Goal: Information Seeking & Learning: Find specific fact

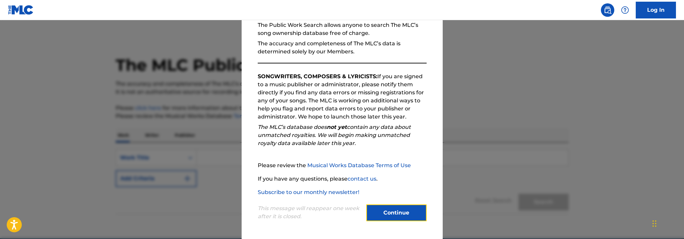
click at [398, 212] on button "Continue" at bounding box center [396, 212] width 60 height 17
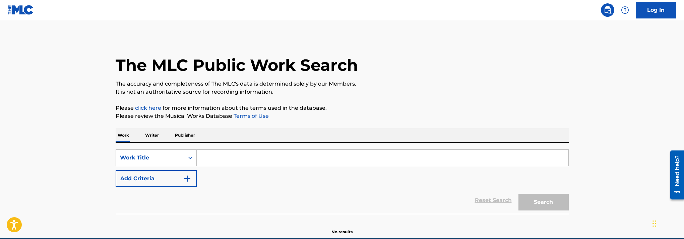
click at [231, 161] on input "Search Form" at bounding box center [383, 158] width 372 height 16
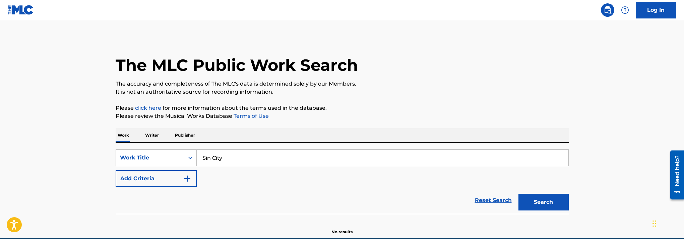
type input "Sin City"
click at [519, 193] on button "Search" at bounding box center [544, 201] width 50 height 17
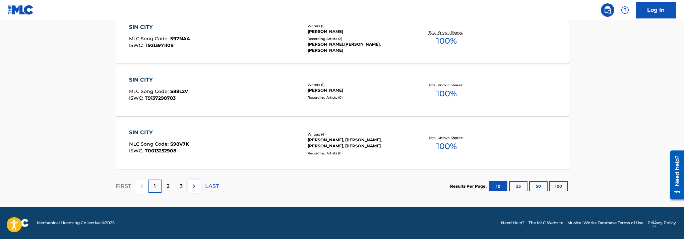
scroll to position [38, 0]
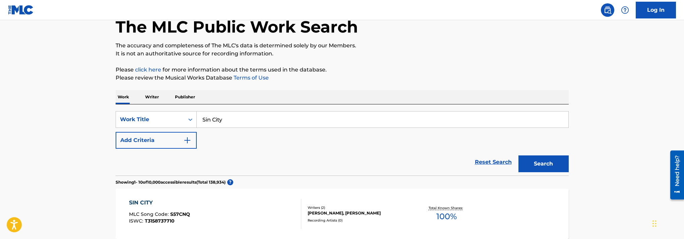
click at [559, 189] on div "SIN CITY MLC Song Code : S57CNQ ISWC : T3158737710 Writers ( 2 ) [PERSON_NAME],…" at bounding box center [342, 213] width 453 height 50
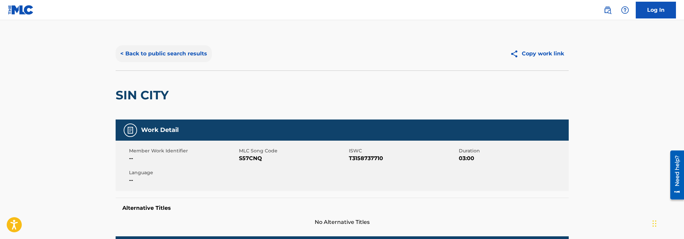
click at [183, 48] on button "< Back to public search results" at bounding box center [164, 53] width 96 height 17
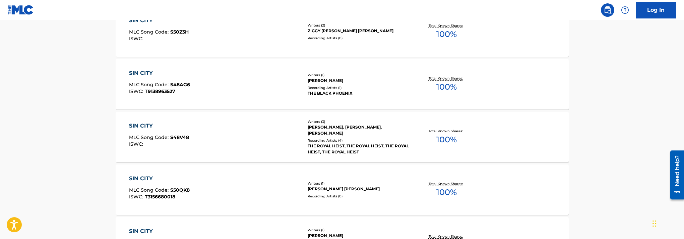
scroll to position [582, 0]
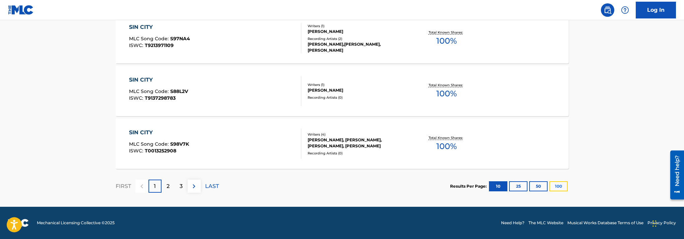
click at [559, 190] on button "100" at bounding box center [558, 186] width 18 height 10
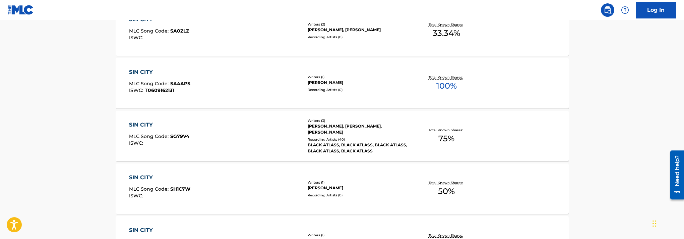
scroll to position [2799, 0]
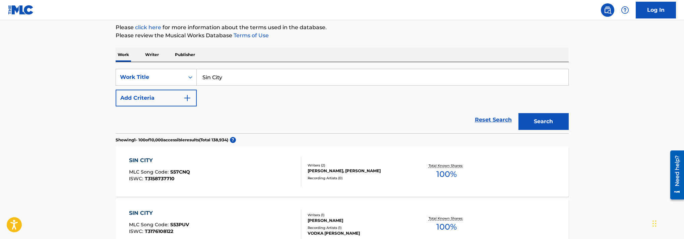
scroll to position [137, 0]
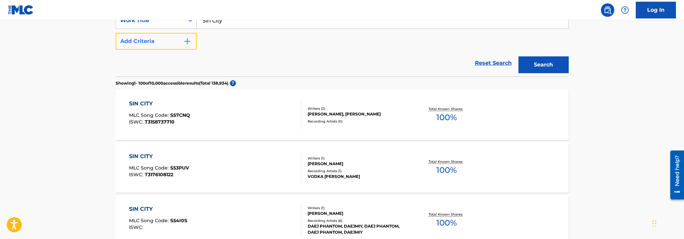
click at [154, 42] on button "Add Criteria" at bounding box center [156, 41] width 81 height 17
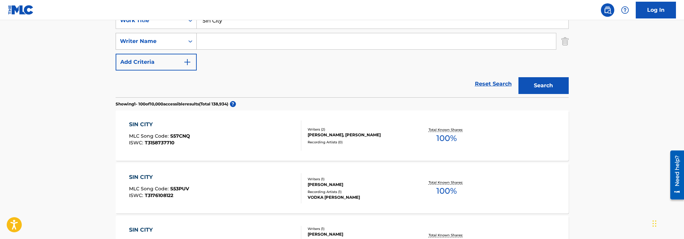
click at [174, 41] on div "Writer Name" at bounding box center [150, 41] width 60 height 8
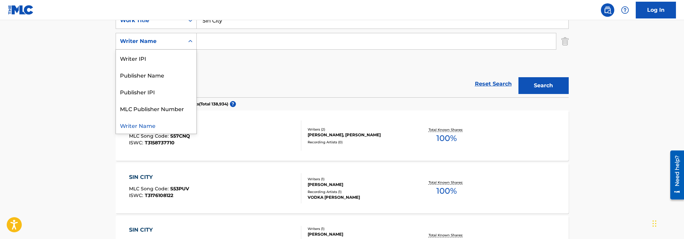
click at [231, 32] on div "SearchWithCriteria6109200b-c46a-47fd-9255-95dadb2e28de Work Title Sin City Sear…" at bounding box center [342, 41] width 453 height 58
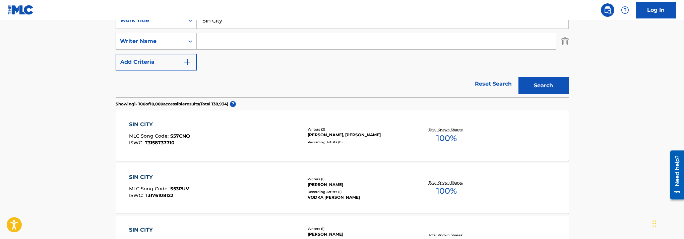
click at [229, 36] on input "Search Form" at bounding box center [376, 41] width 359 height 16
type input "[PERSON_NAME]"
click at [542, 79] on button "Search" at bounding box center [544, 85] width 50 height 17
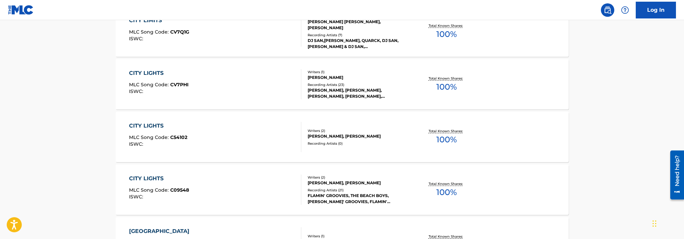
scroll to position [505, 0]
